Goal: Check status

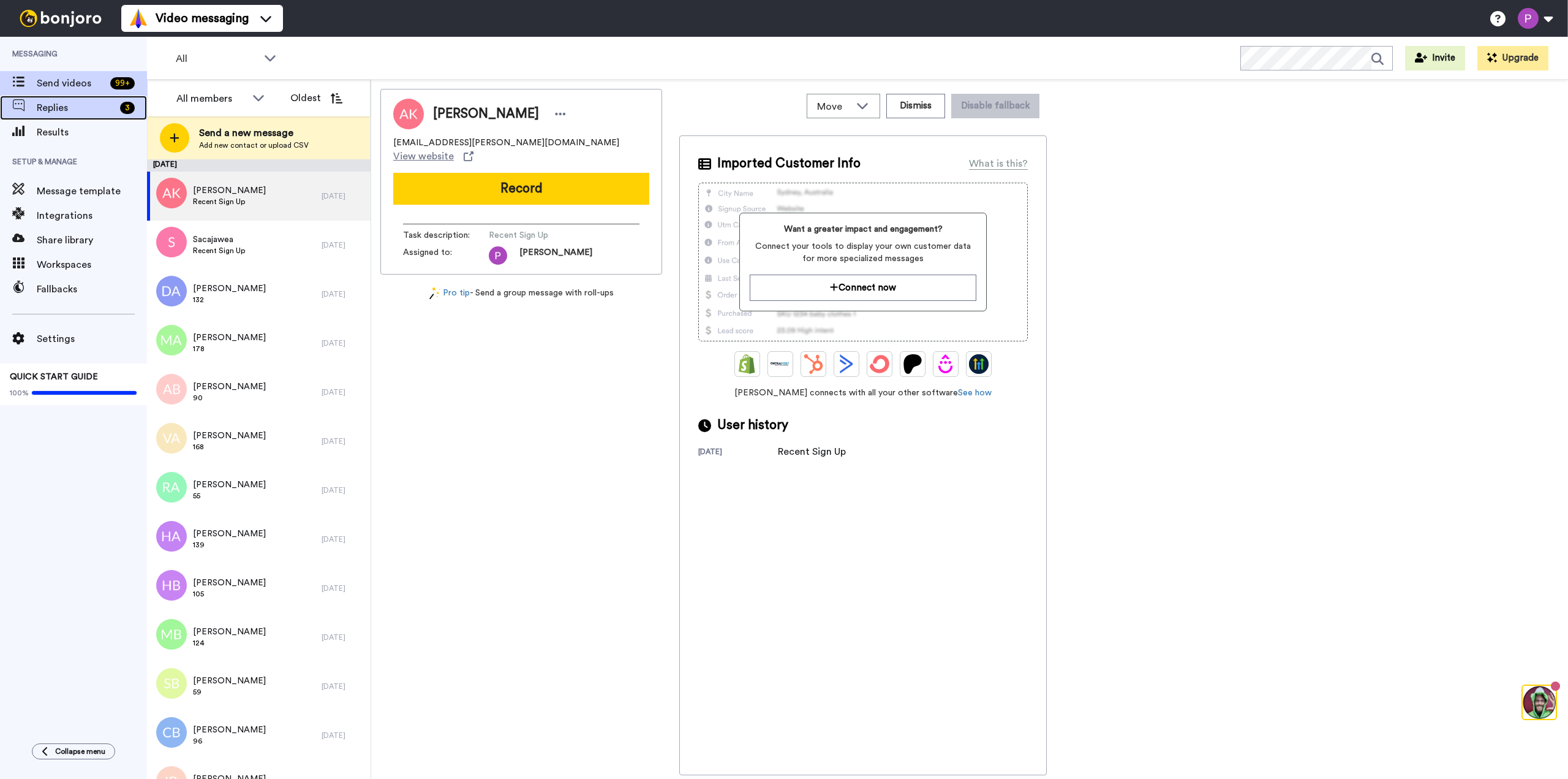
click at [66, 114] on span "Replies" at bounding box center [76, 107] width 78 height 14
